Goal: Find specific fact: Find specific fact

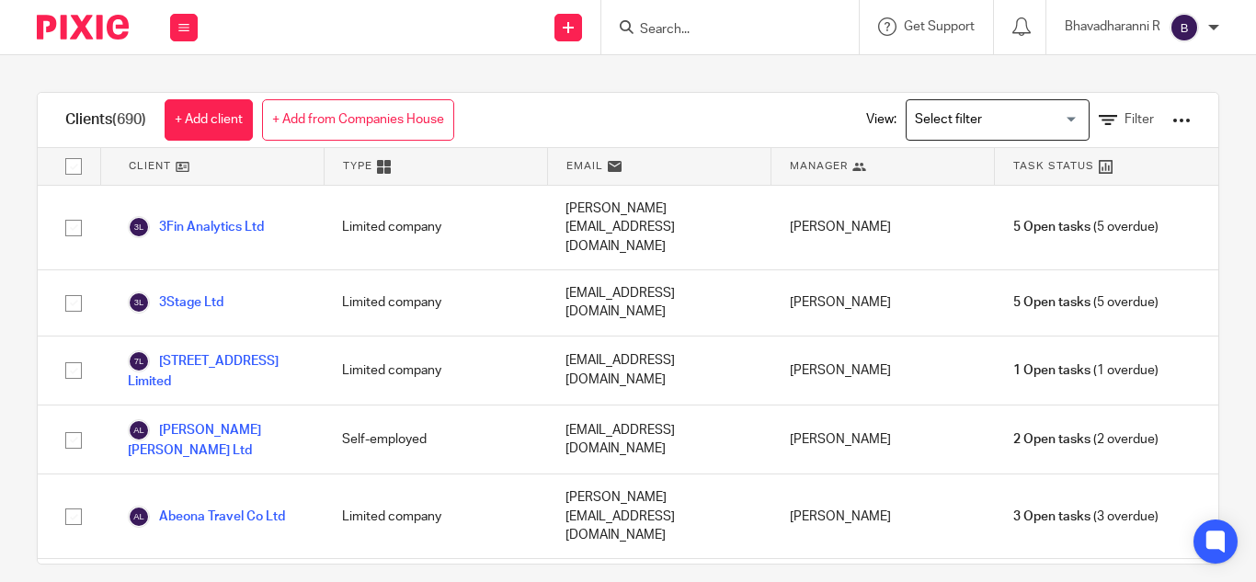
click at [668, 26] on input "Search" at bounding box center [721, 30] width 166 height 17
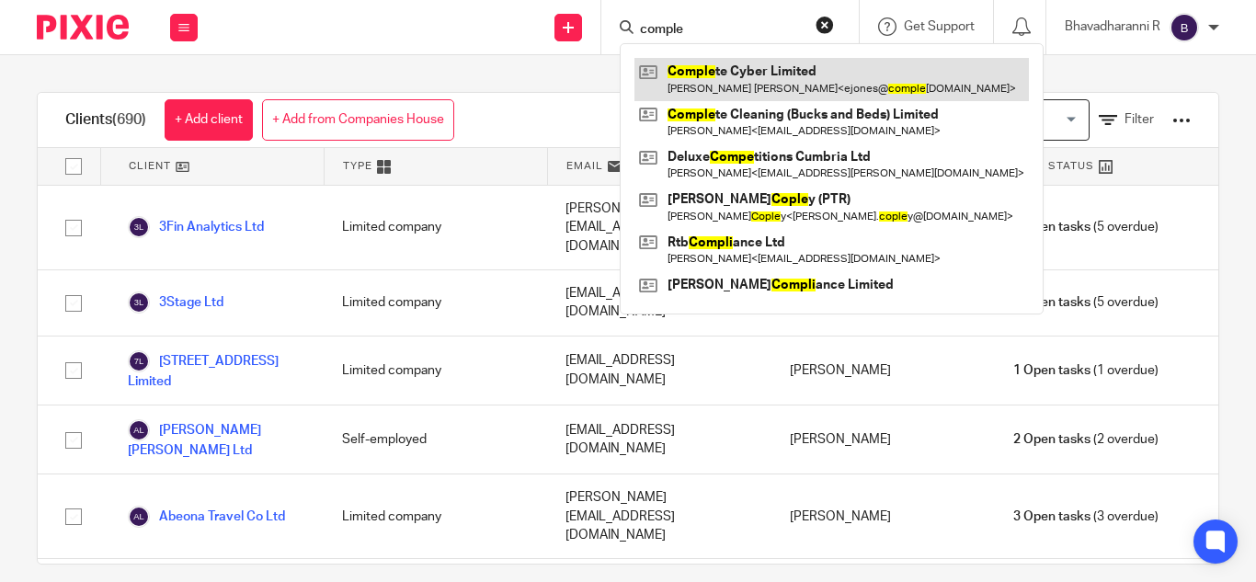
type input "comple"
click at [745, 84] on link at bounding box center [831, 79] width 394 height 42
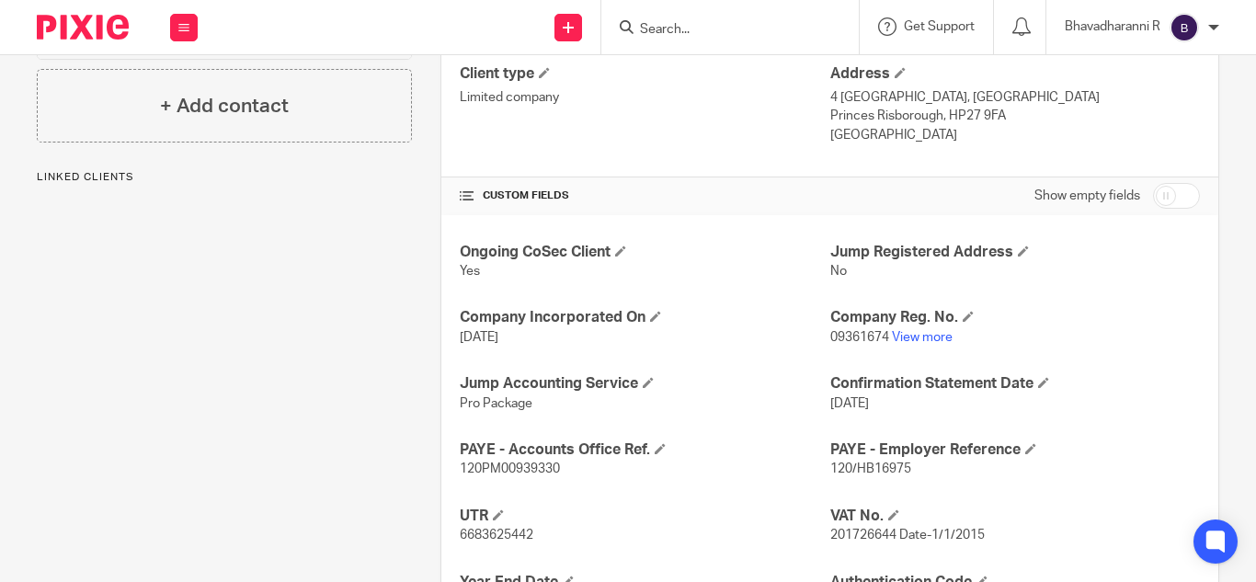
scroll to position [514, 0]
click at [849, 528] on span "201726644 Date-1/1/2015" at bounding box center [907, 534] width 154 height 13
copy span "201726644"
